Goal: Task Accomplishment & Management: Use online tool/utility

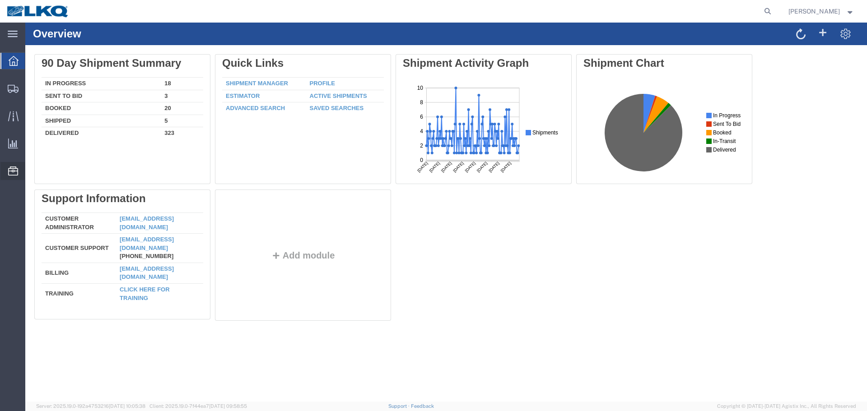
click at [0, 0] on span "Location Appointment" at bounding box center [0, 0] width 0 height 0
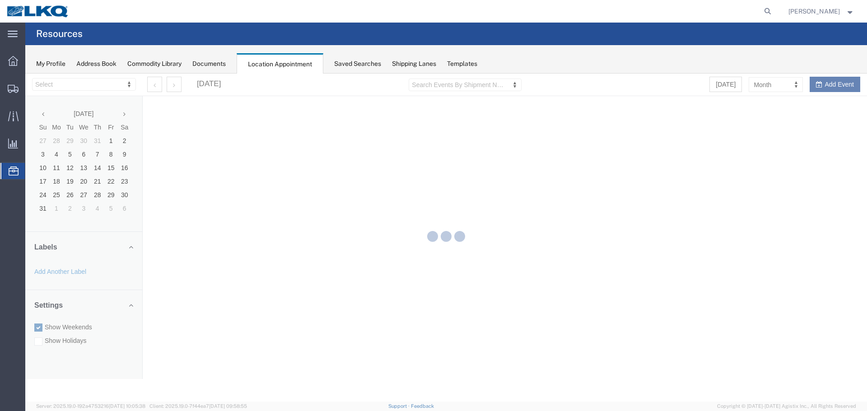
select select "28018"
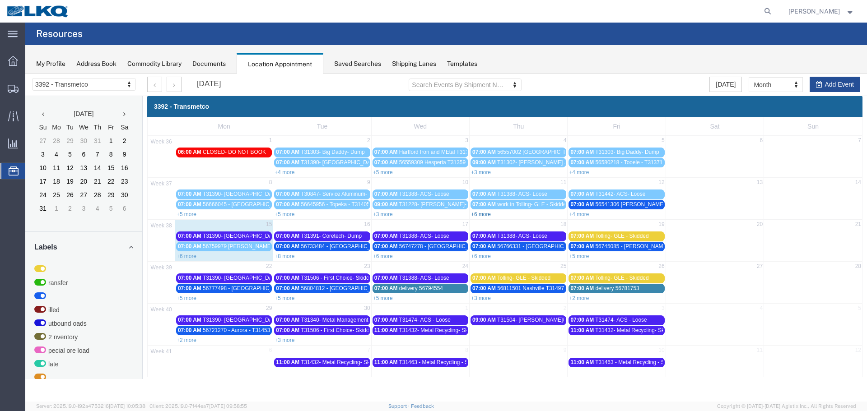
click at [485, 214] on link "+6 more" at bounding box center [481, 214] width 20 height 6
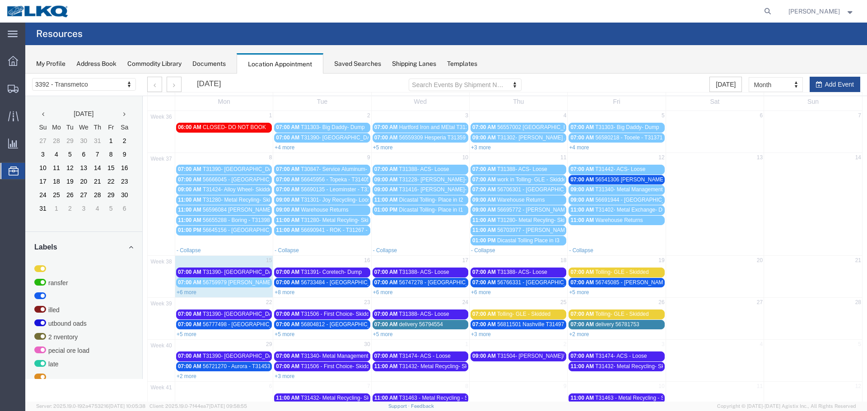
scroll to position [46, 0]
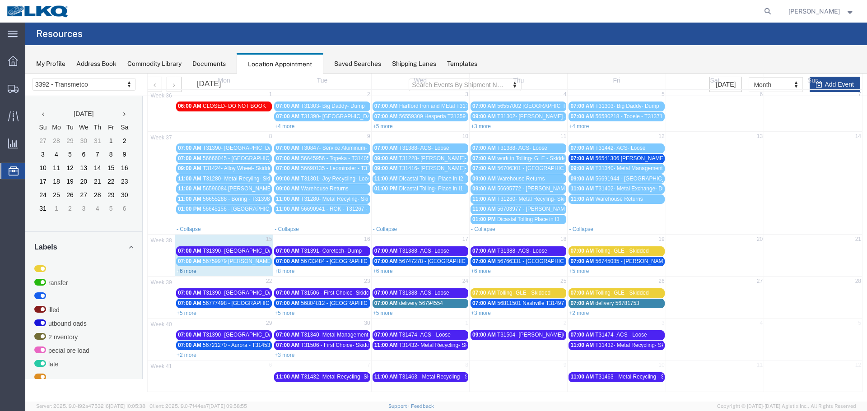
click at [191, 271] on link "+6 more" at bounding box center [187, 271] width 20 height 6
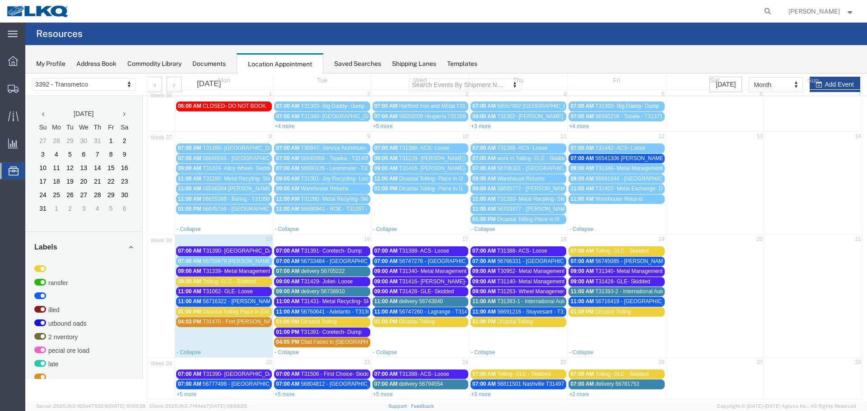
click at [206, 260] on span "56759979 [PERSON_NAME] T31482 Skidded" at bounding box center [258, 261] width 110 height 6
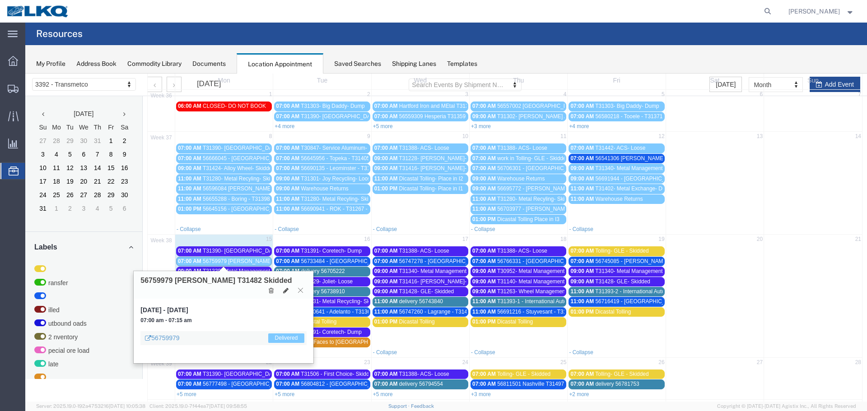
click at [300, 288] on icon at bounding box center [300, 290] width 5 height 5
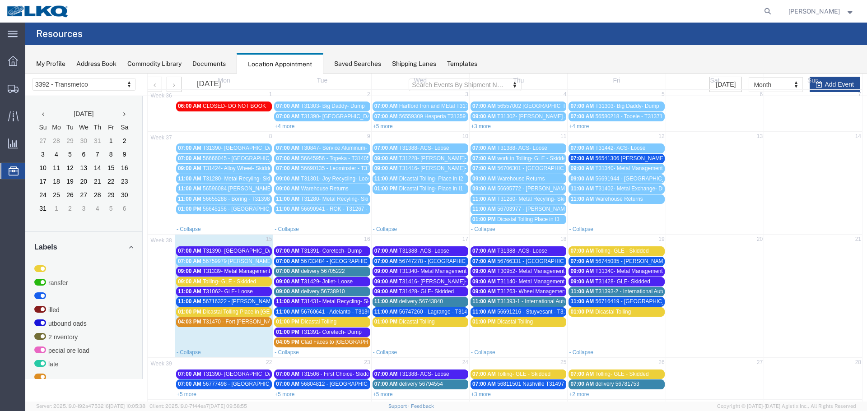
click at [240, 272] on span "T31339- Metal Management- Skidded" at bounding box center [248, 271] width 90 height 6
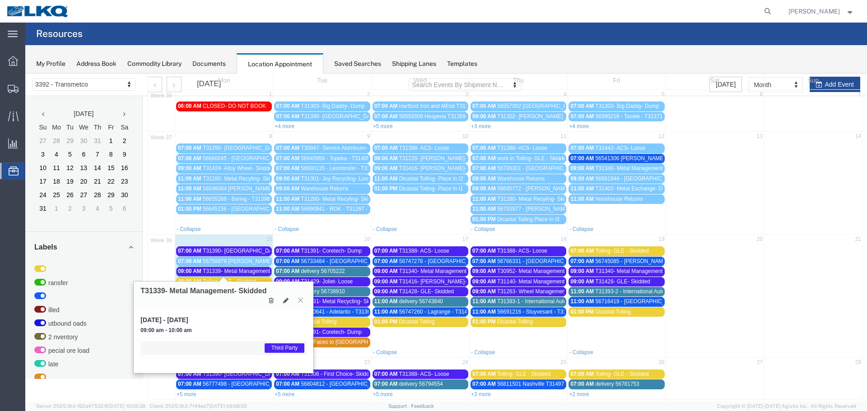
click at [301, 299] on icon at bounding box center [300, 300] width 5 height 5
